Goal: Task Accomplishment & Management: Use online tool/utility

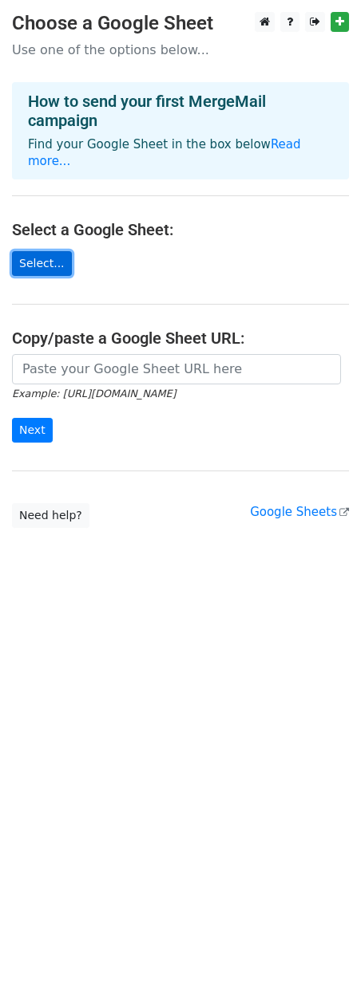
click at [49, 251] on link "Select..." at bounding box center [42, 263] width 60 height 25
click at [45, 251] on link "Select..." at bounding box center [42, 263] width 60 height 25
click at [37, 251] on link "Select..." at bounding box center [42, 263] width 60 height 25
click at [41, 251] on link "Select..." at bounding box center [42, 263] width 60 height 25
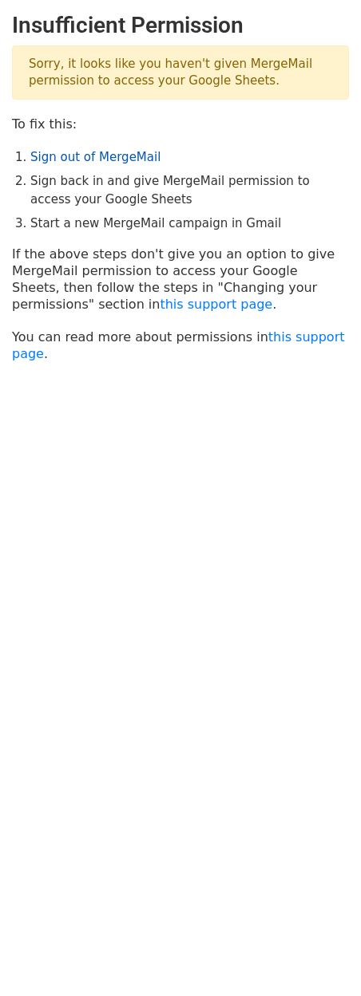
click at [89, 160] on link "Sign out of MergeMail" at bounding box center [95, 157] width 130 height 14
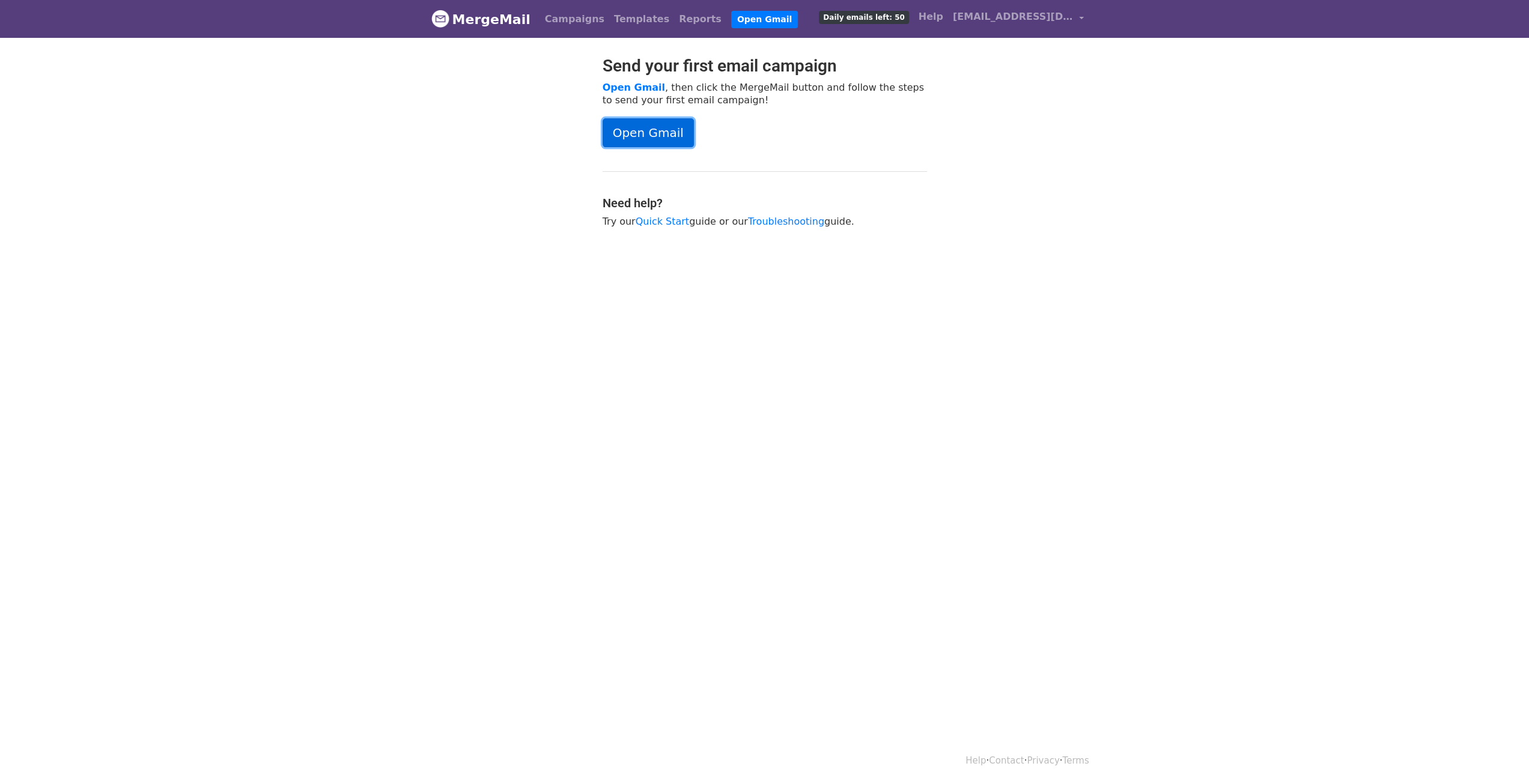
click at [637, 128] on link "Open Gmail" at bounding box center [648, 133] width 91 height 29
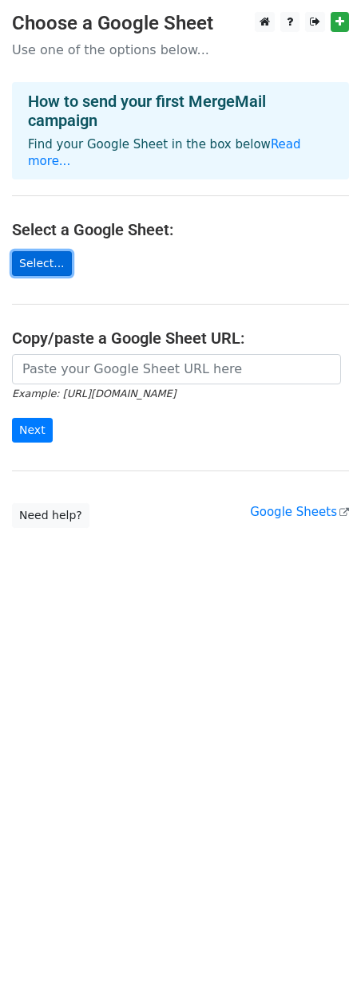
click at [35, 251] on link "Select..." at bounding box center [42, 263] width 60 height 25
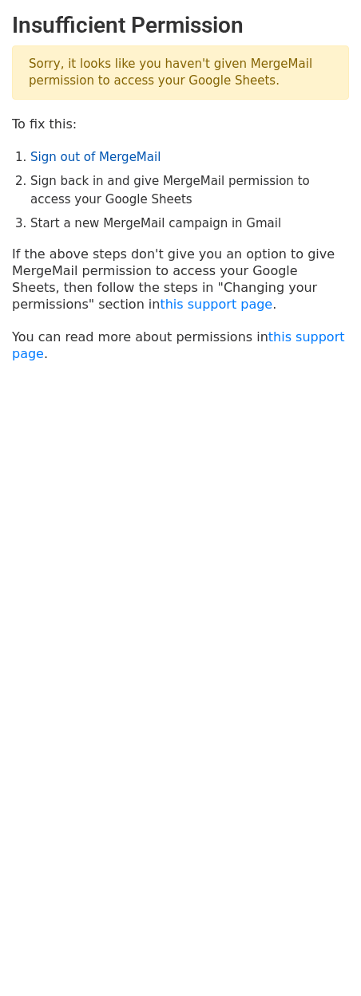
click at [84, 151] on link "Sign out of MergeMail" at bounding box center [95, 157] width 130 height 14
click at [160, 302] on link "this support page" at bounding box center [216, 304] width 112 height 15
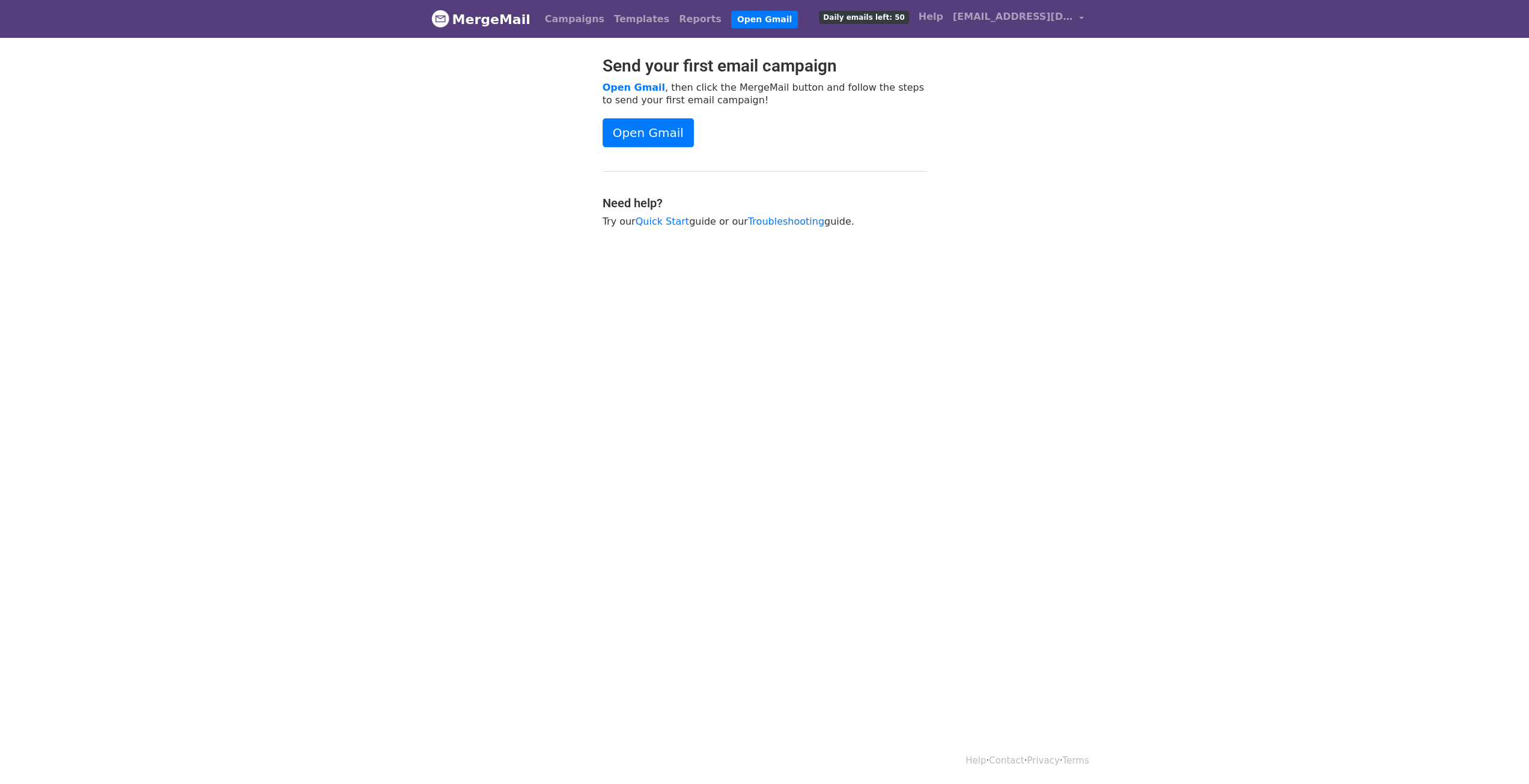
click at [896, 20] on span "Daily emails left: 50" at bounding box center [863, 17] width 90 height 14
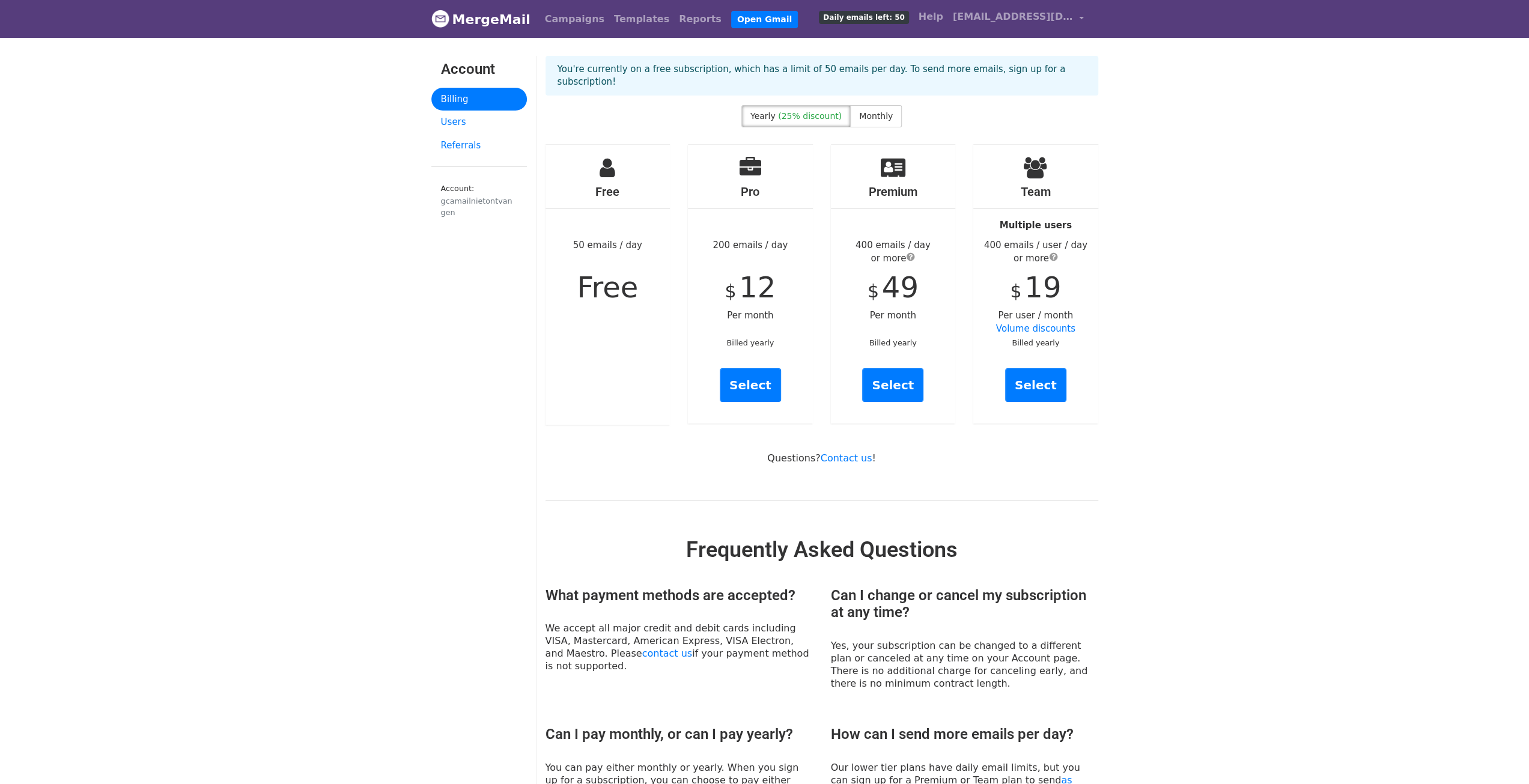
click at [460, 15] on link "MergeMail" at bounding box center [481, 20] width 99 height 26
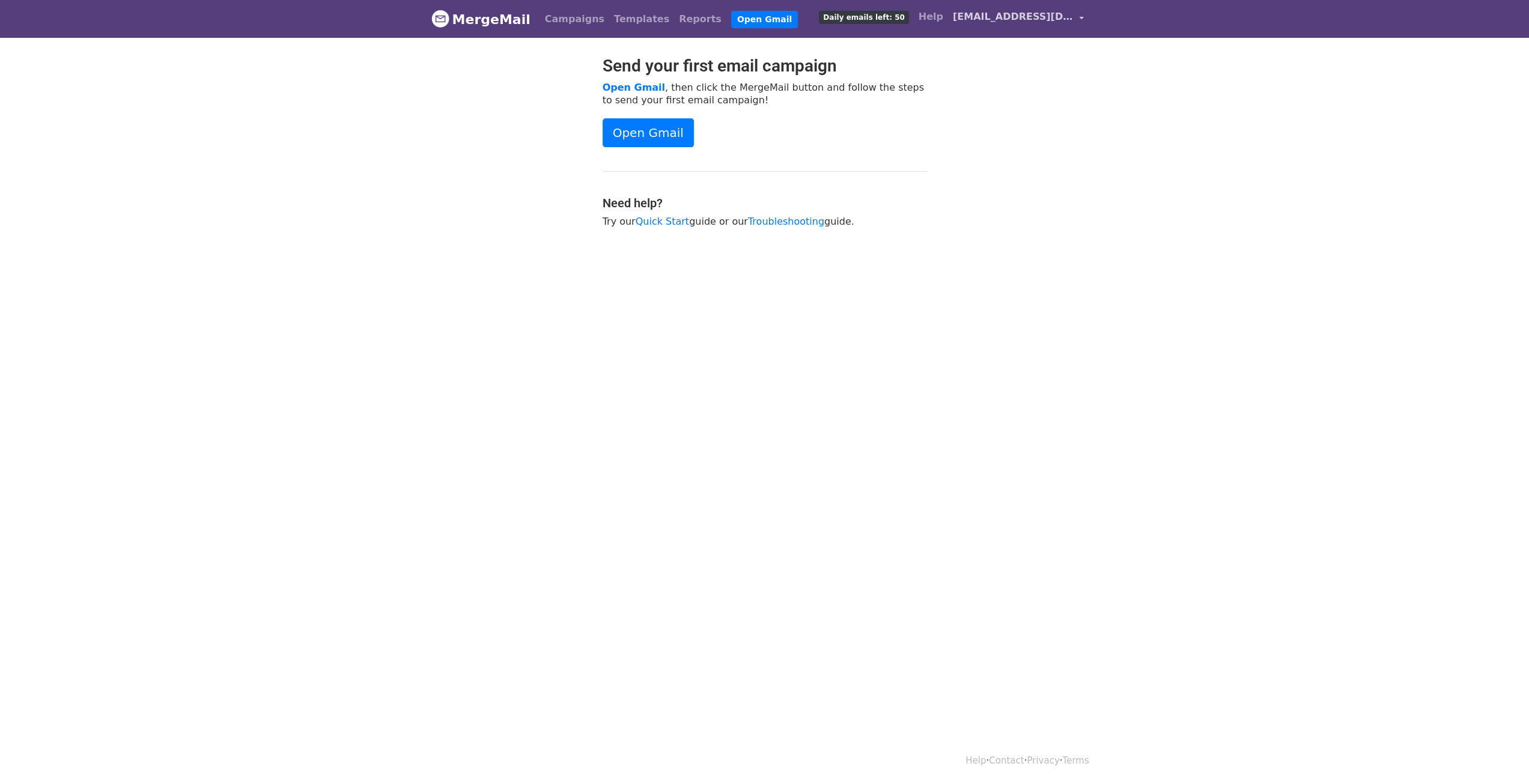
click at [1080, 14] on link "gcamailnietontvangen@gmail.com" at bounding box center [1018, 18] width 141 height 28
click at [1027, 123] on link "Sign out" at bounding box center [1025, 127] width 127 height 20
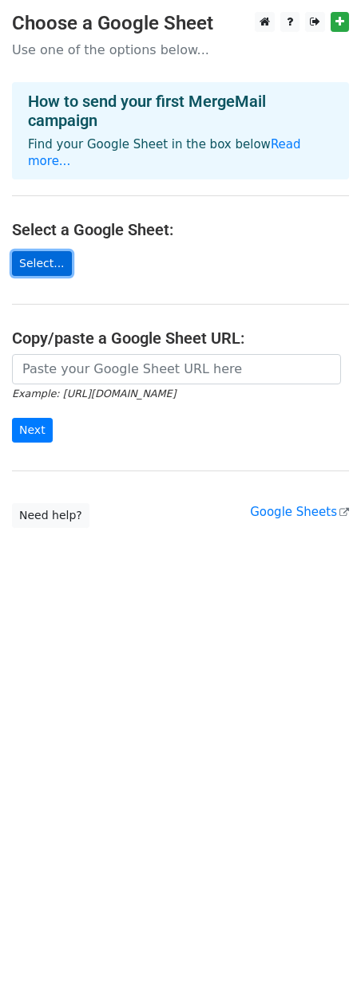
click at [45, 251] on link "Select..." at bounding box center [42, 263] width 60 height 25
